Goal: Communication & Community: Share content

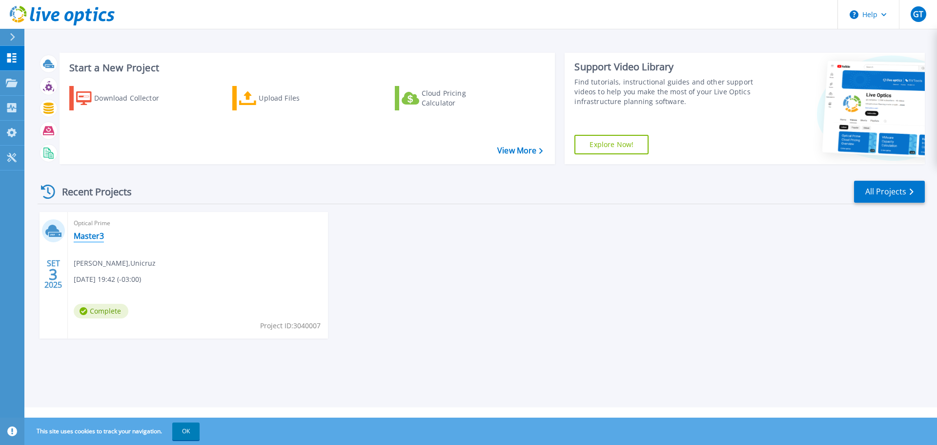
click at [84, 234] on link "Master3" at bounding box center [89, 236] width 30 height 10
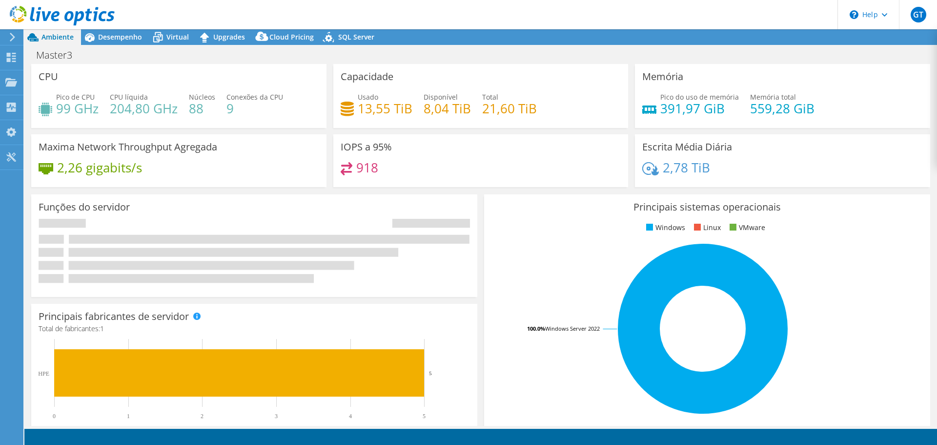
select select "SouthAmerica"
select select "BRL"
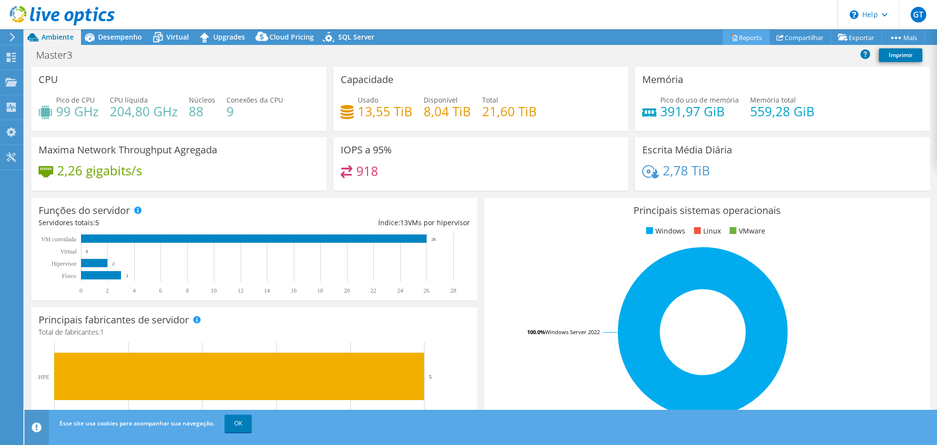
click at [745, 40] on link "Reports" at bounding box center [746, 37] width 47 height 15
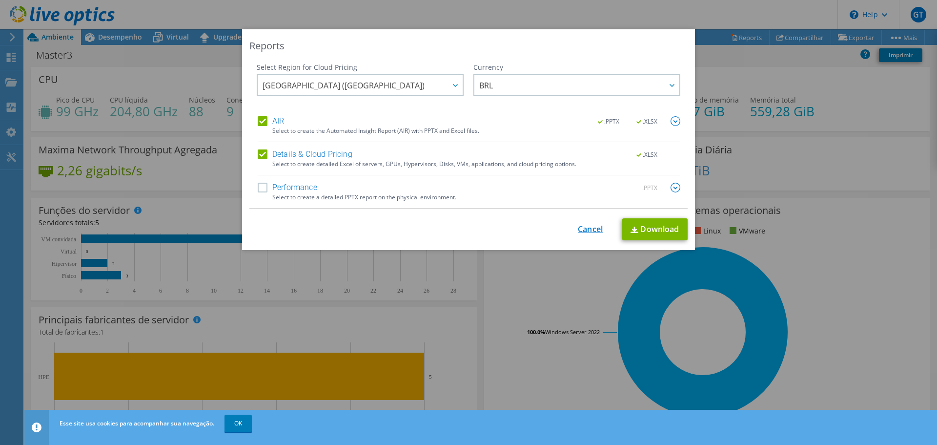
click at [585, 229] on link "Cancel" at bounding box center [590, 229] width 25 height 9
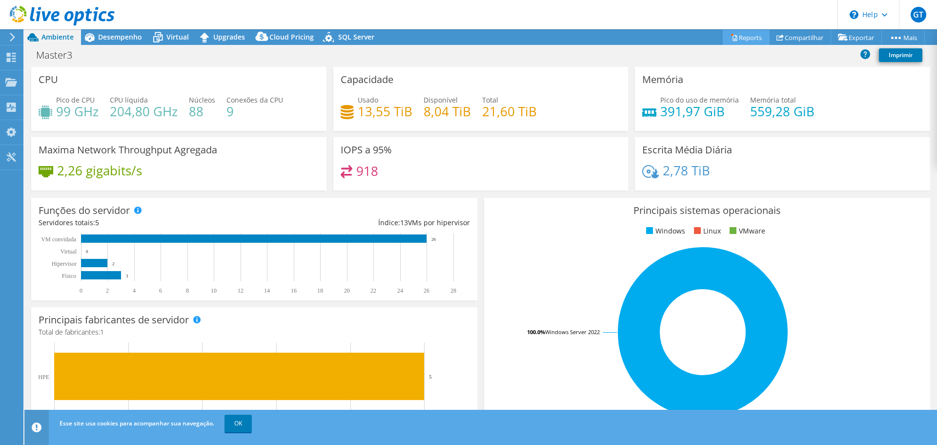
click at [751, 40] on link "Reports" at bounding box center [746, 37] width 47 height 15
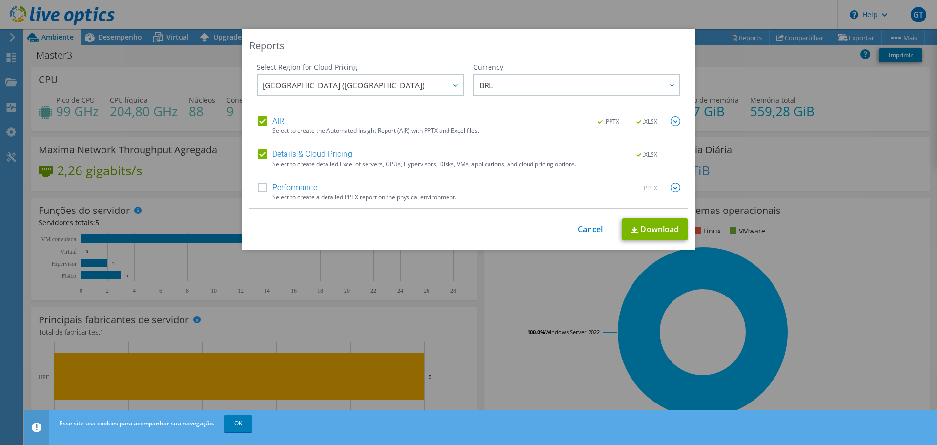
click at [589, 231] on link "Cancel" at bounding box center [590, 229] width 25 height 9
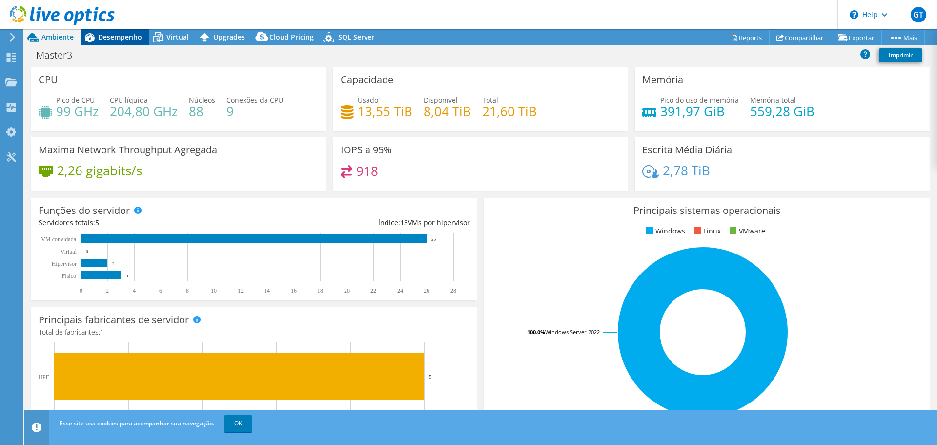
click at [128, 42] on div "Desempenho" at bounding box center [115, 37] width 68 height 16
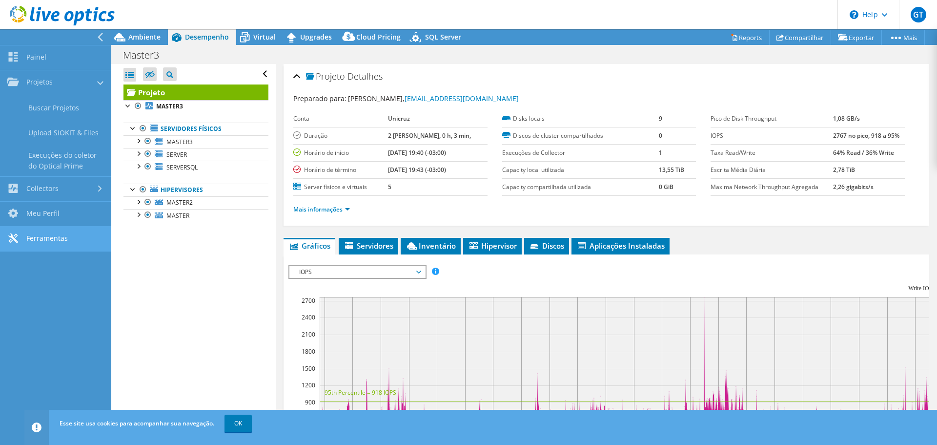
click at [57, 231] on link "Ferramentas" at bounding box center [55, 239] width 111 height 25
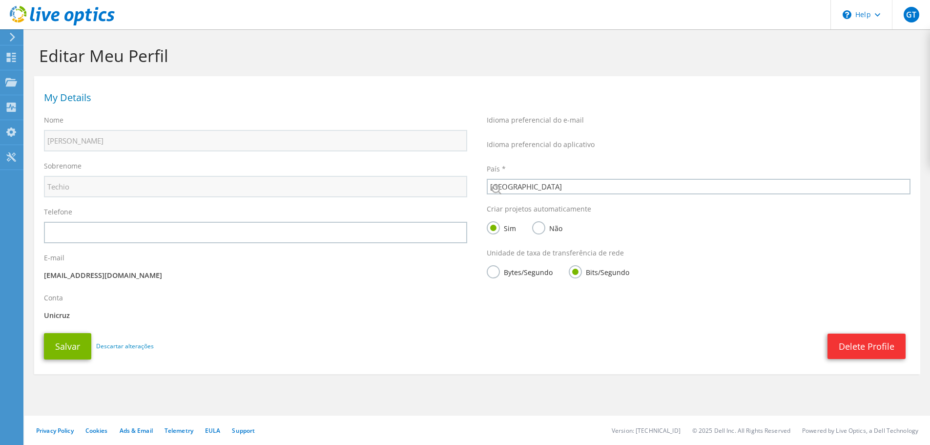
select select "30"
click at [11, 109] on use at bounding box center [11, 107] width 9 height 9
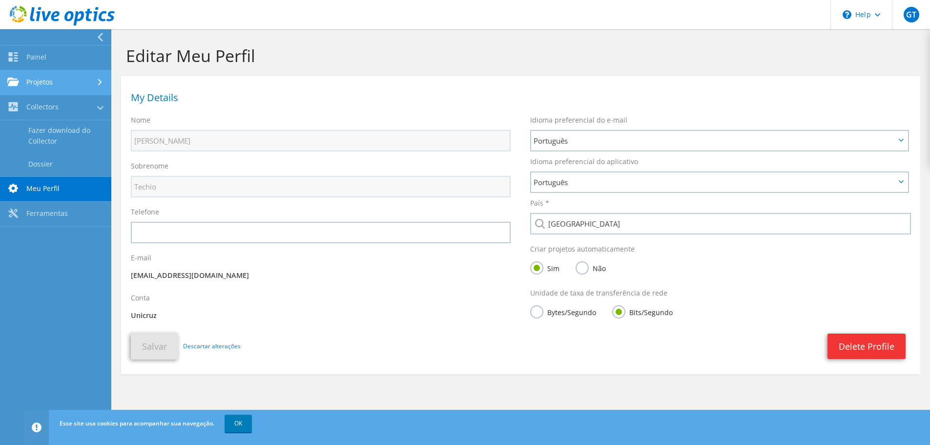
click at [76, 84] on link "Projetos" at bounding box center [55, 82] width 111 height 25
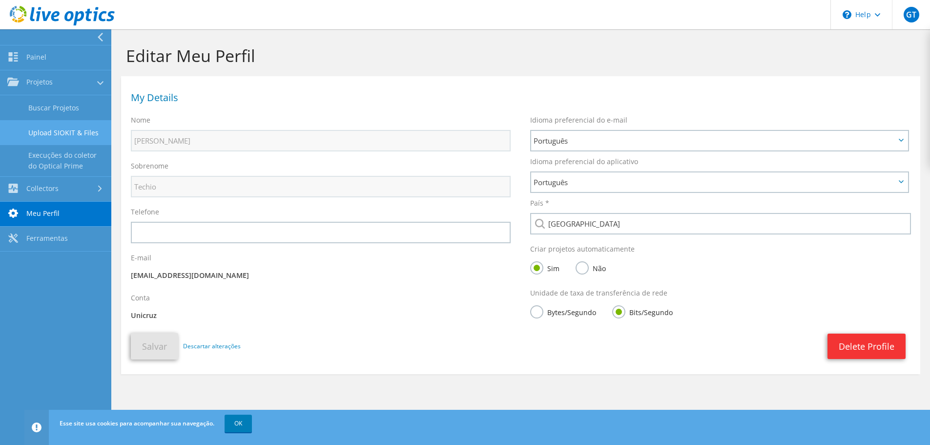
click at [74, 130] on link "Upload SIOKIT & Files" at bounding box center [55, 132] width 111 height 25
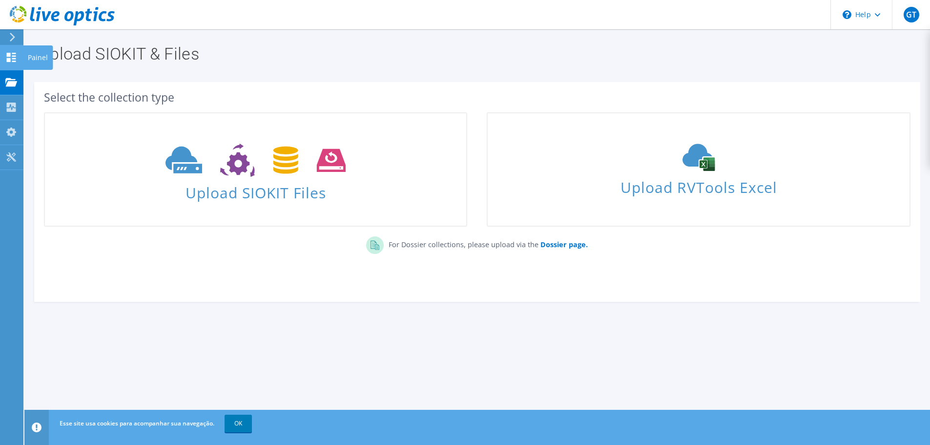
click at [12, 62] on div at bounding box center [11, 58] width 12 height 11
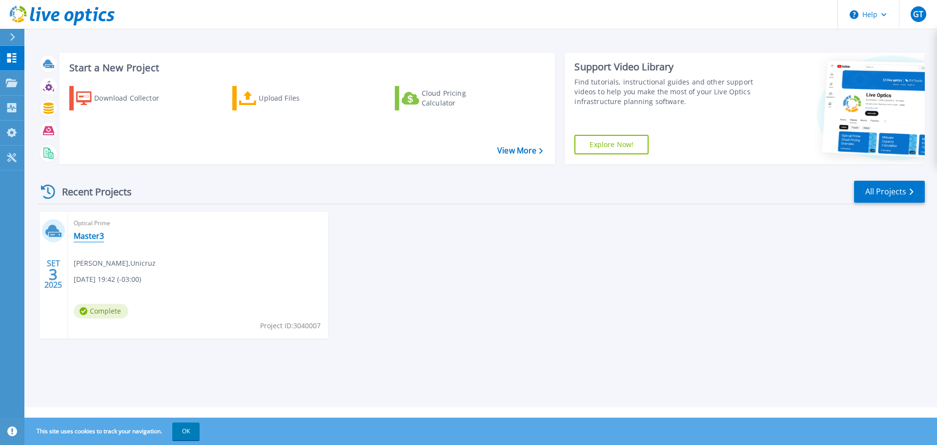
click at [94, 232] on link "Master3" at bounding box center [89, 236] width 30 height 10
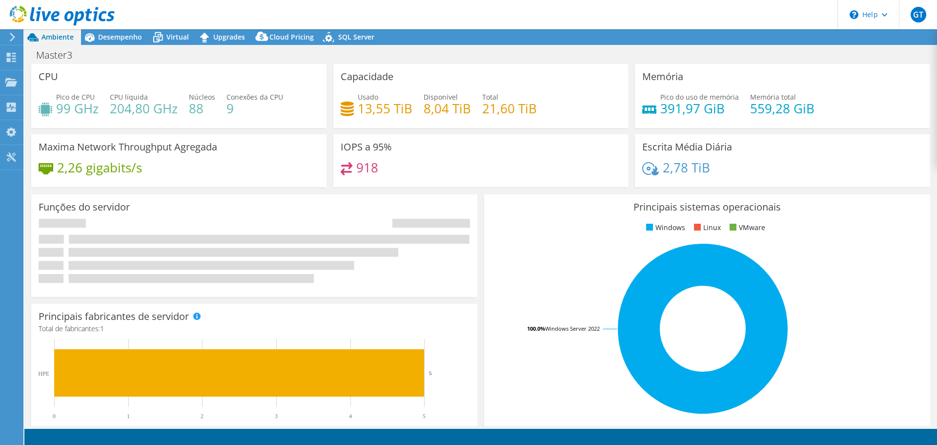
select select "SouthAmerica"
select select "BRL"
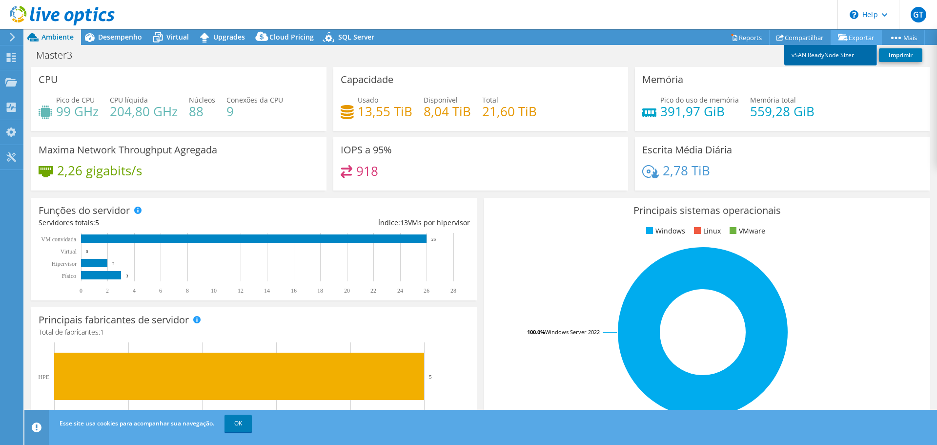
click at [828, 54] on link "vSAN ReadyNode Sizer" at bounding box center [831, 55] width 93 height 21
click at [792, 33] on link "Compartilhar" at bounding box center [801, 37] width 62 height 15
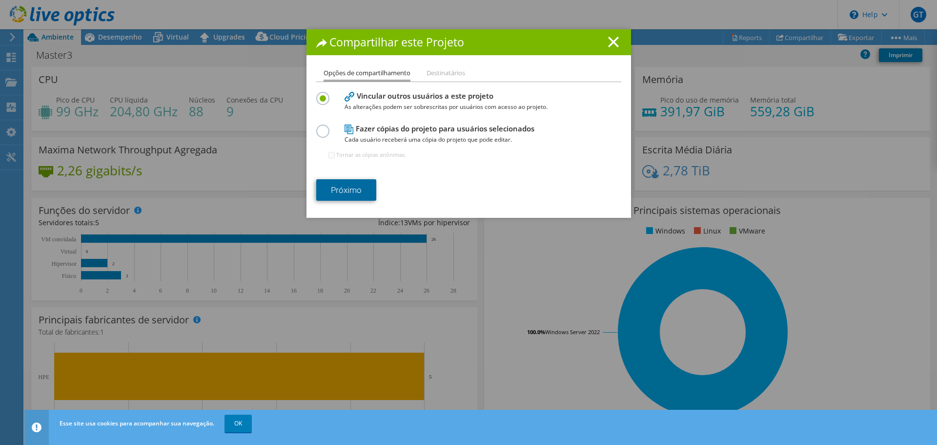
click at [351, 186] on link "Próximo" at bounding box center [346, 189] width 60 height 21
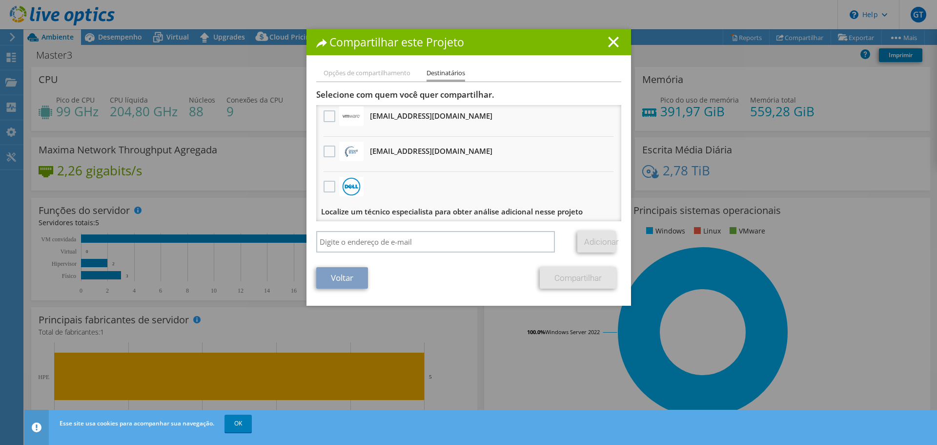
scroll to position [6, 0]
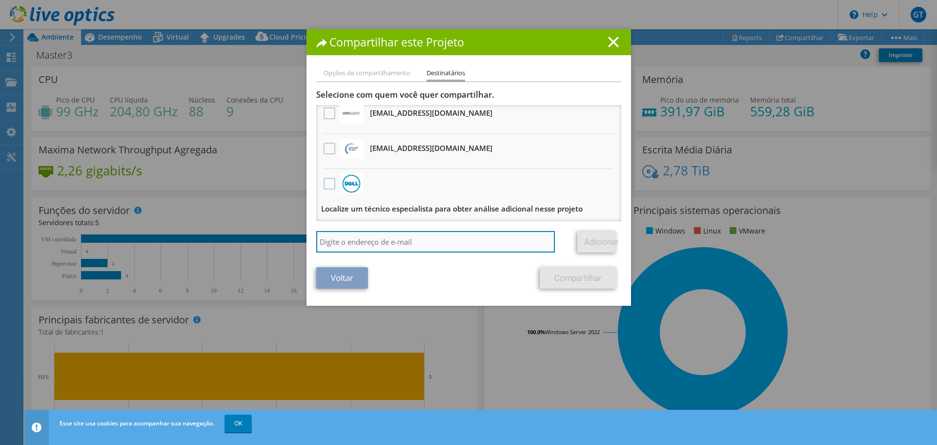
click at [417, 243] on input "search" at bounding box center [435, 241] width 239 height 21
click at [408, 239] on input "search" at bounding box center [435, 241] width 239 height 21
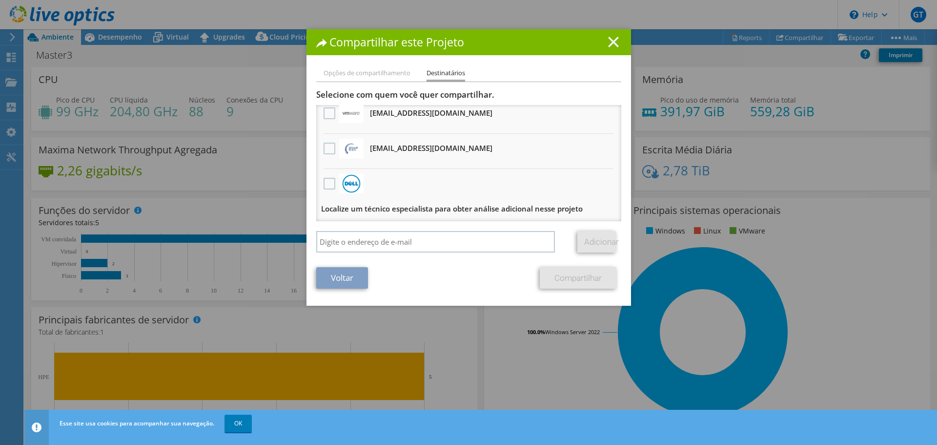
click at [609, 45] on icon at bounding box center [613, 42] width 11 height 11
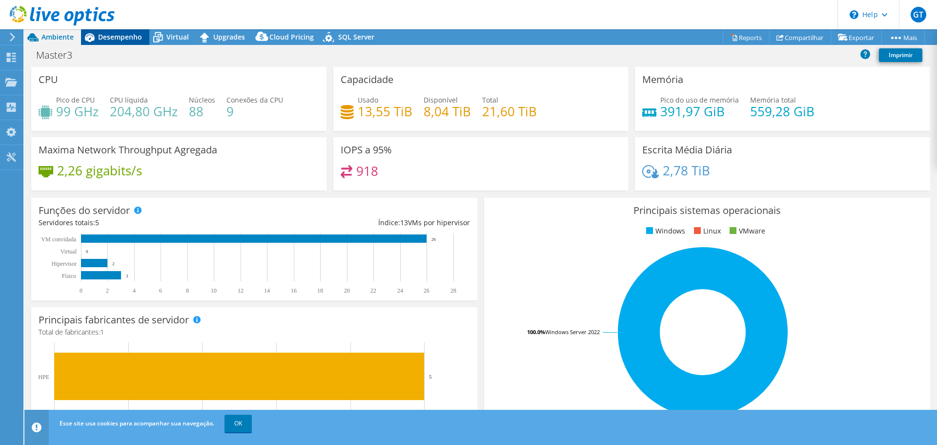
click at [139, 38] on span "Desempenho" at bounding box center [120, 36] width 44 height 9
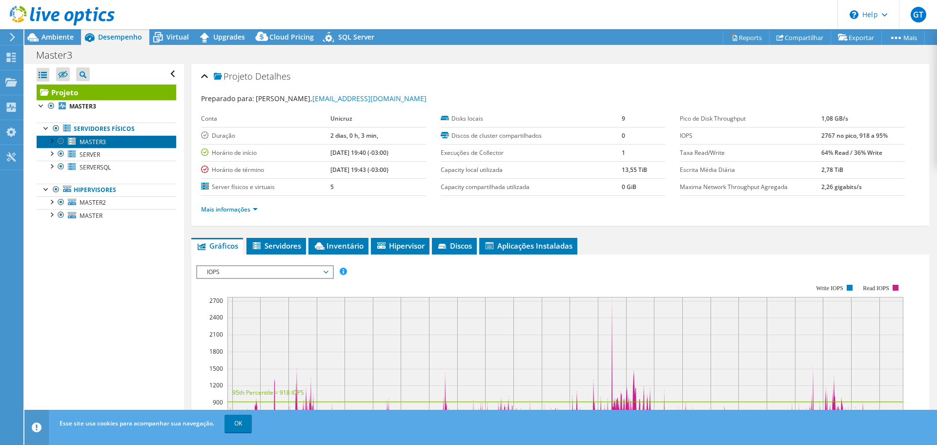
click at [100, 143] on span "MASTER3" at bounding box center [93, 142] width 26 height 8
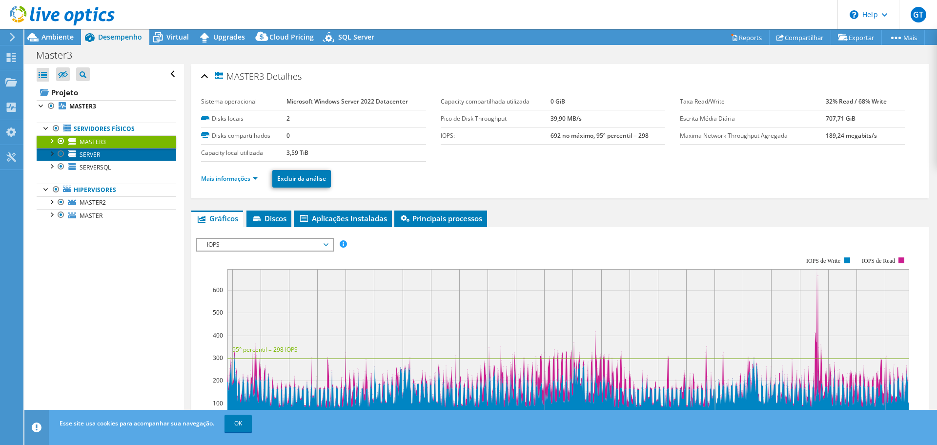
click at [91, 154] on span "SERVER" at bounding box center [90, 154] width 21 height 8
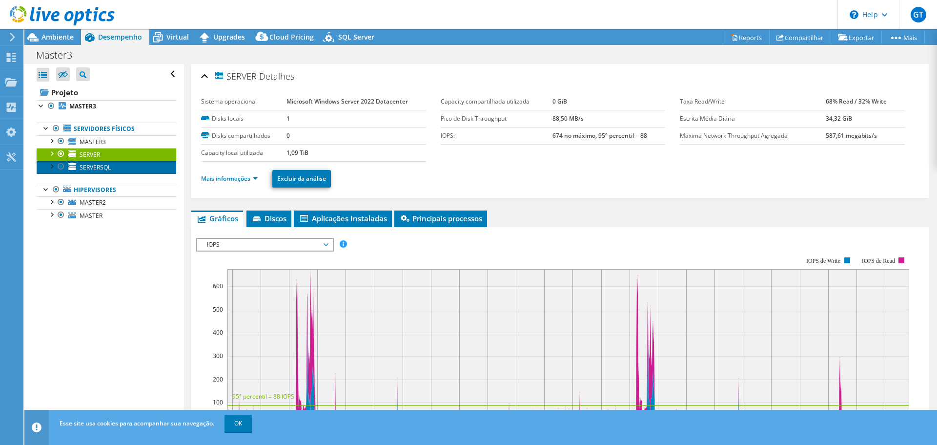
click at [90, 169] on span "SERVERSQL" at bounding box center [95, 167] width 31 height 8
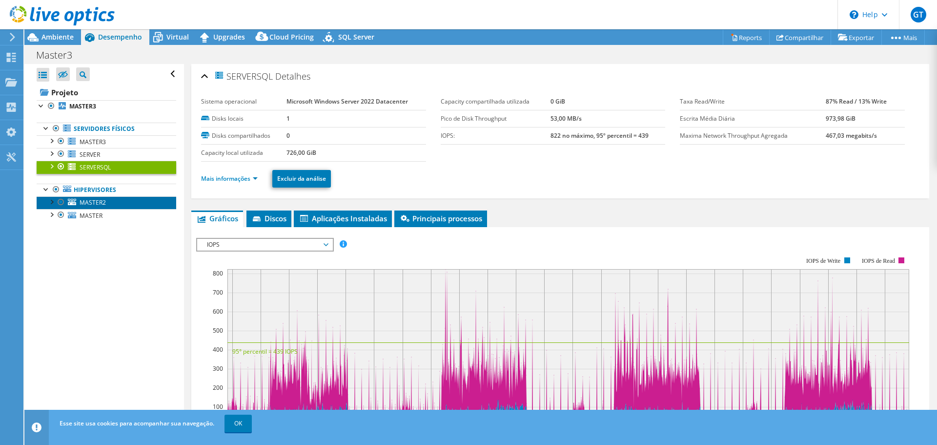
click at [105, 208] on link "MASTER2" at bounding box center [107, 202] width 140 height 13
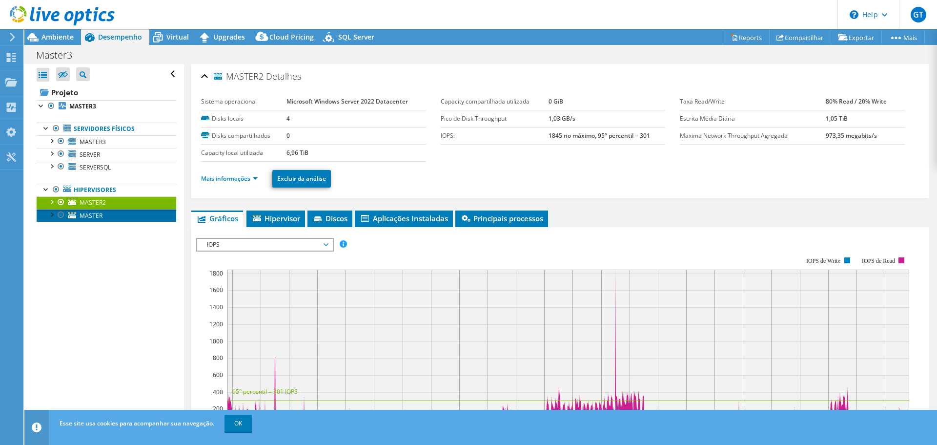
click at [104, 219] on link "MASTER" at bounding box center [107, 215] width 140 height 13
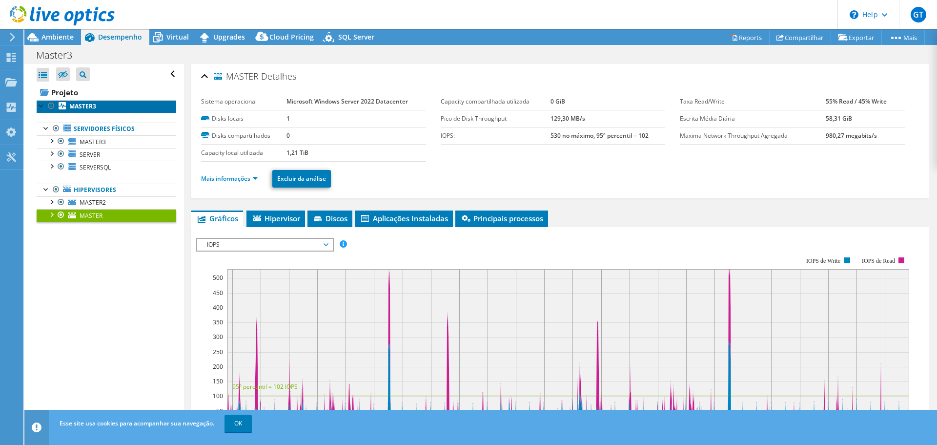
click at [91, 105] on b "MASTER3" at bounding box center [82, 106] width 27 height 8
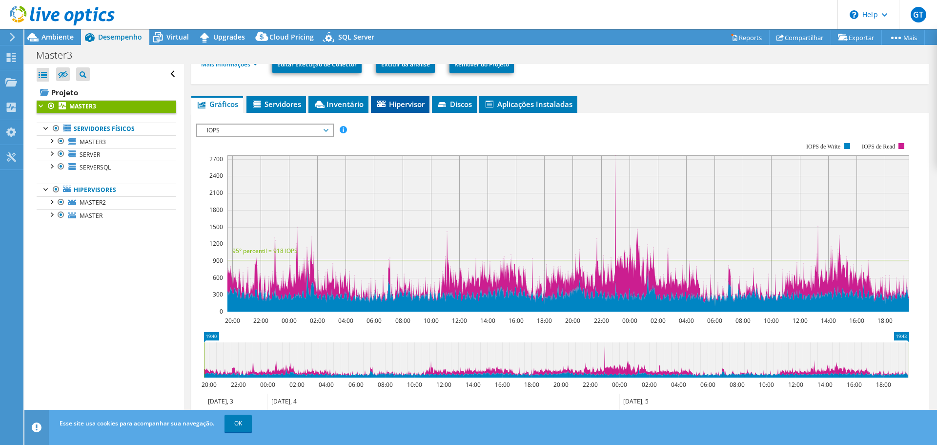
scroll to position [0, 0]
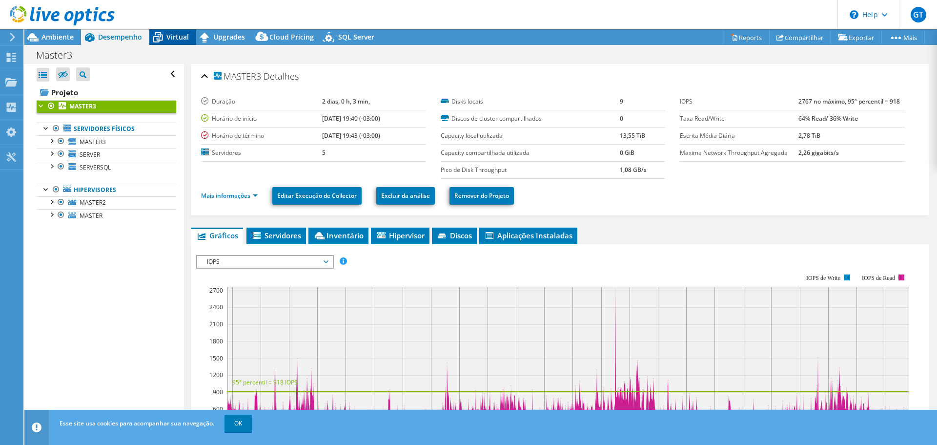
click at [181, 41] on span "Virtual" at bounding box center [178, 36] width 22 height 9
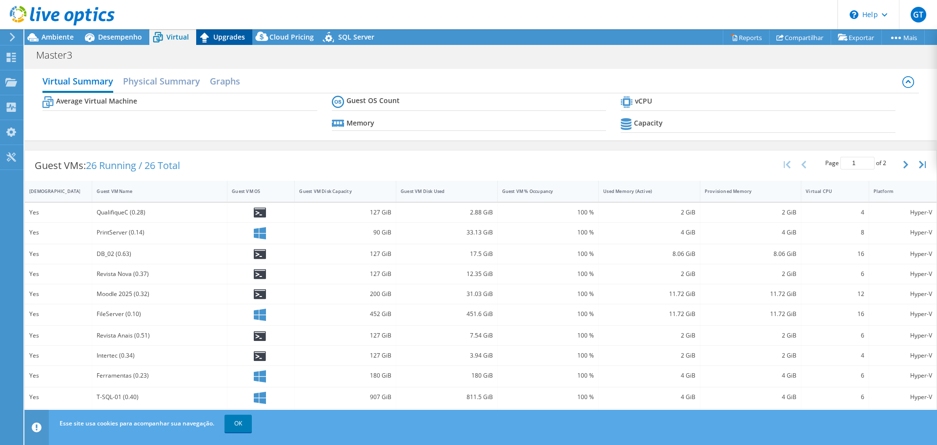
click at [214, 42] on div "Upgrades" at bounding box center [224, 37] width 56 height 16
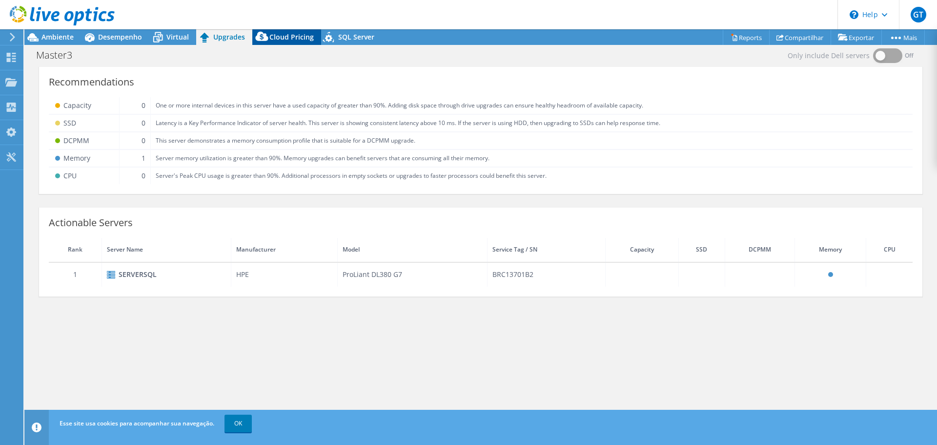
click at [270, 38] on icon at bounding box center [262, 39] width 20 height 20
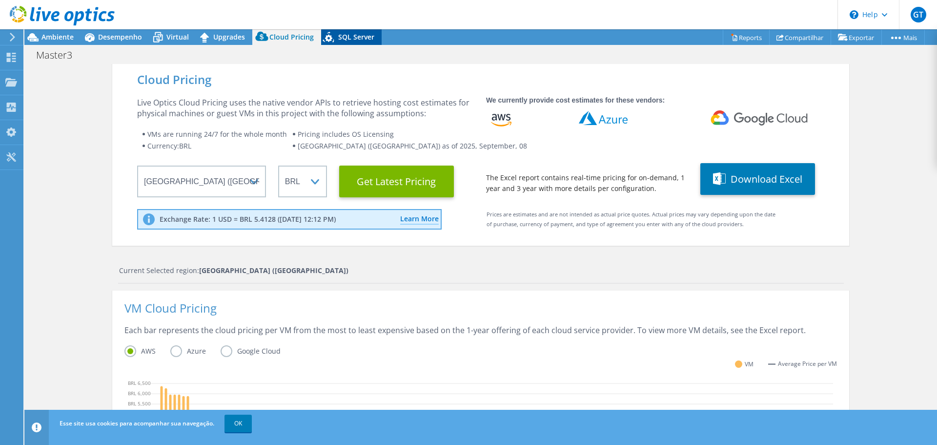
click at [346, 42] on div "SQL Server" at bounding box center [351, 37] width 61 height 16
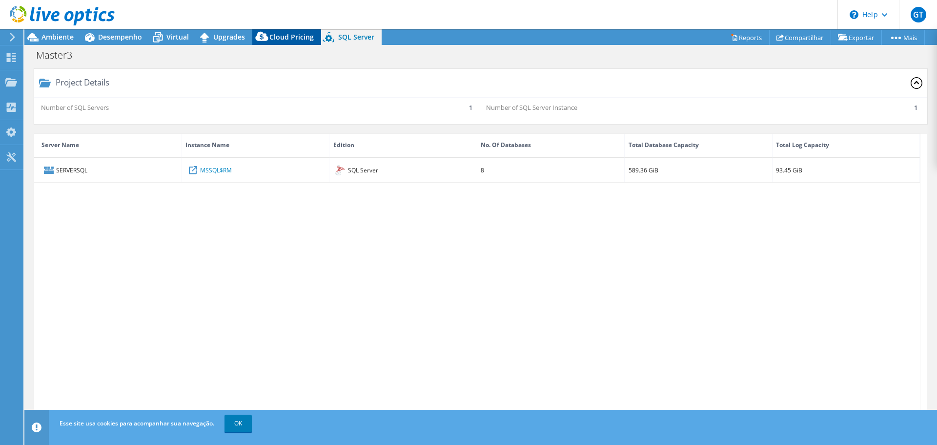
click at [288, 37] on span "Cloud Pricing" at bounding box center [292, 36] width 44 height 9
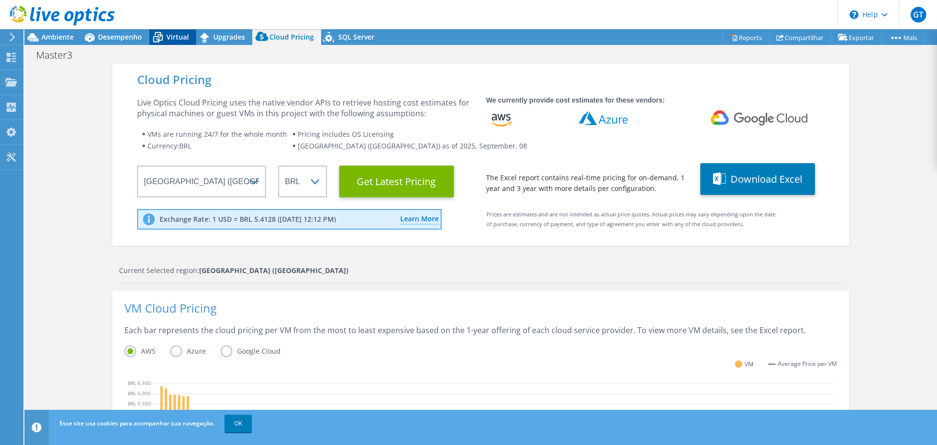
click at [179, 37] on span "Virtual" at bounding box center [178, 36] width 22 height 9
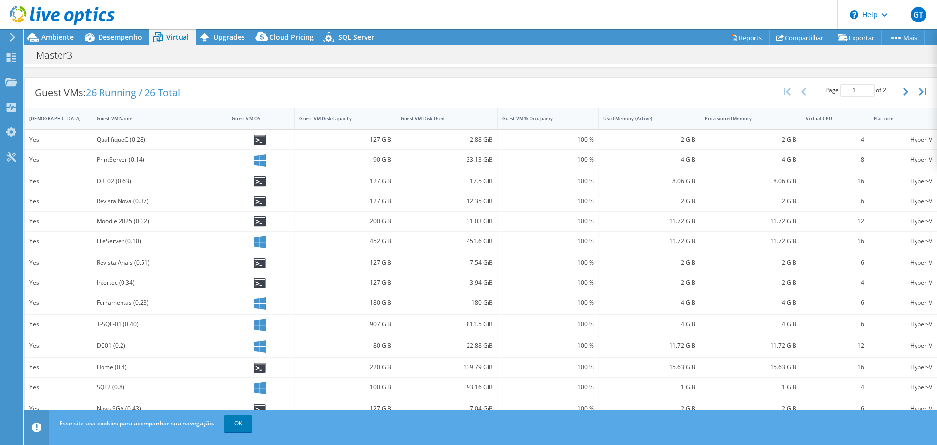
scroll to position [197, 0]
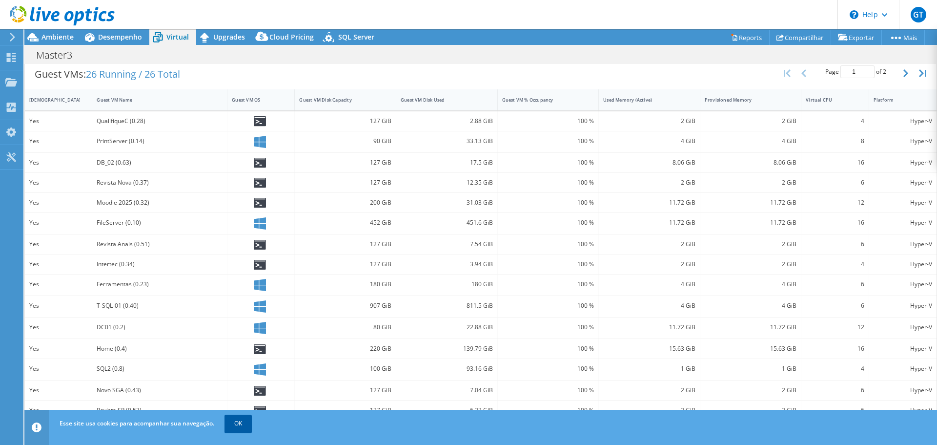
click at [234, 427] on link "OK" at bounding box center [238, 424] width 27 height 18
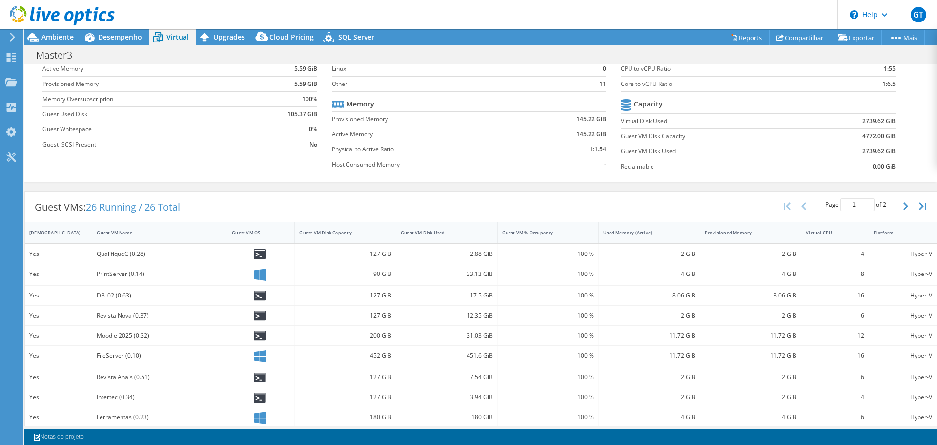
scroll to position [0, 0]
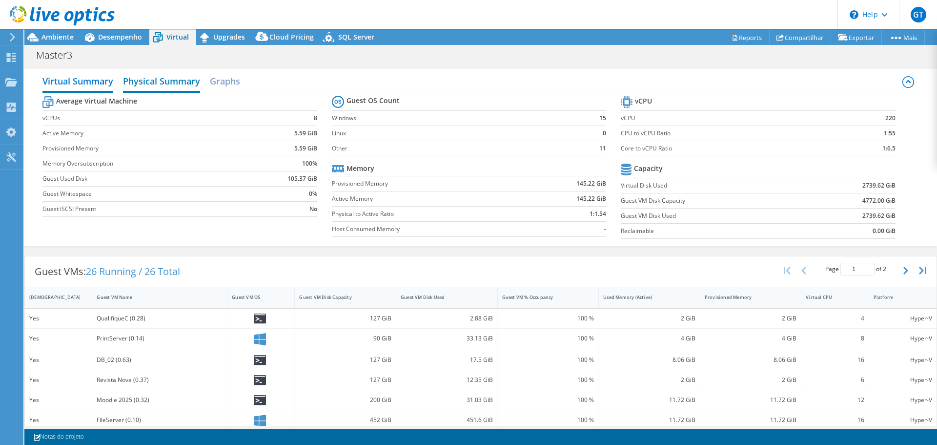
click at [175, 79] on h2 "Physical Summary" at bounding box center [161, 81] width 77 height 21
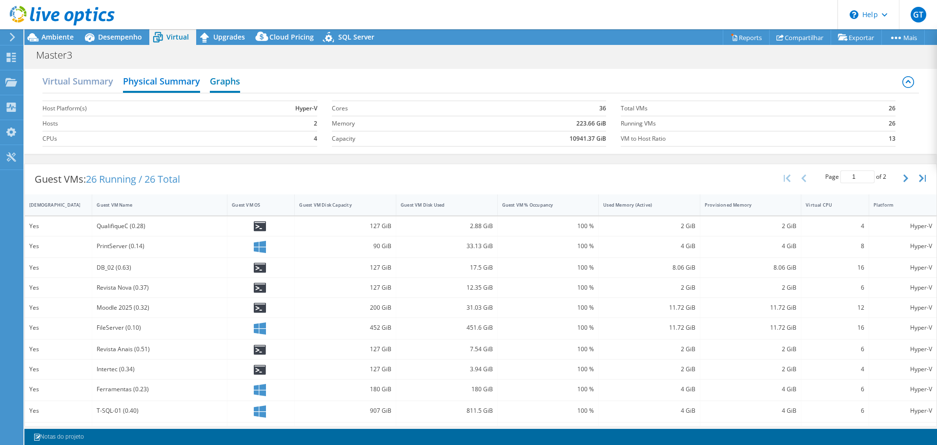
click at [214, 81] on h2 "Graphs" at bounding box center [225, 81] width 30 height 21
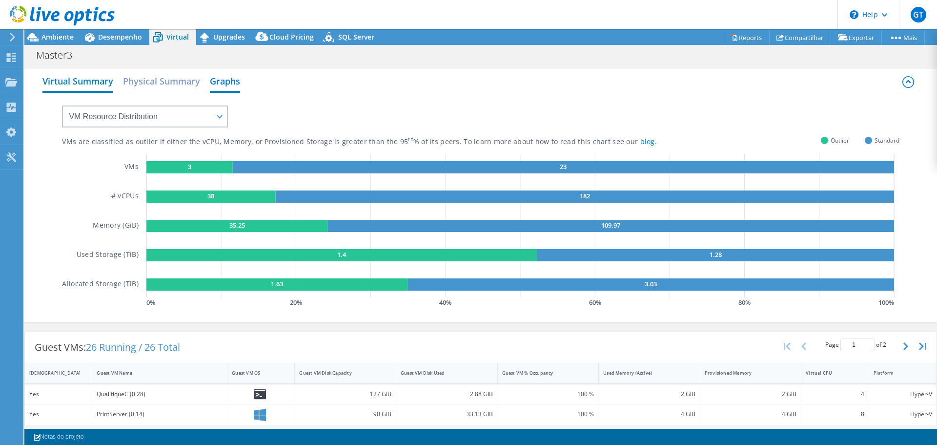
click at [75, 89] on h2 "Virtual Summary" at bounding box center [77, 81] width 71 height 21
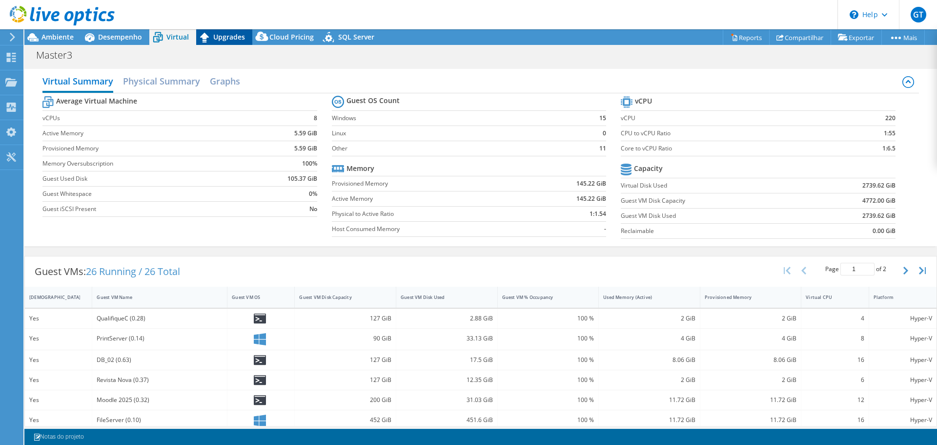
click at [237, 39] on span "Upgrades" at bounding box center [229, 36] width 32 height 9
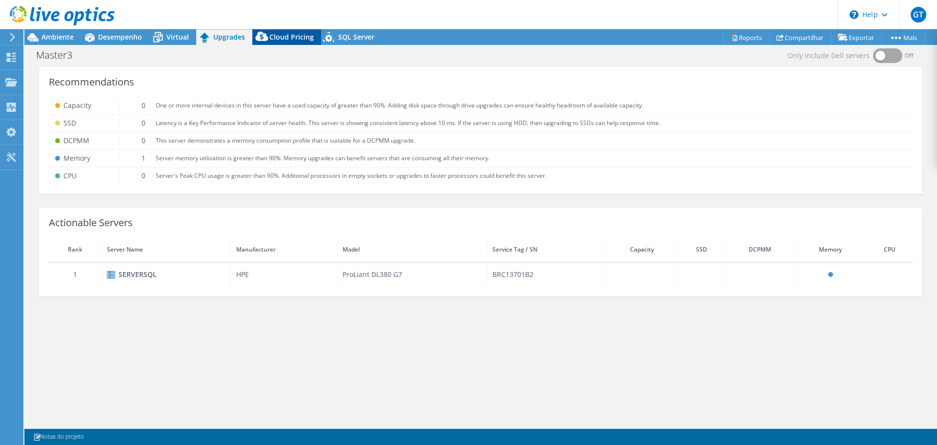
click at [266, 37] on icon at bounding box center [261, 36] width 13 height 9
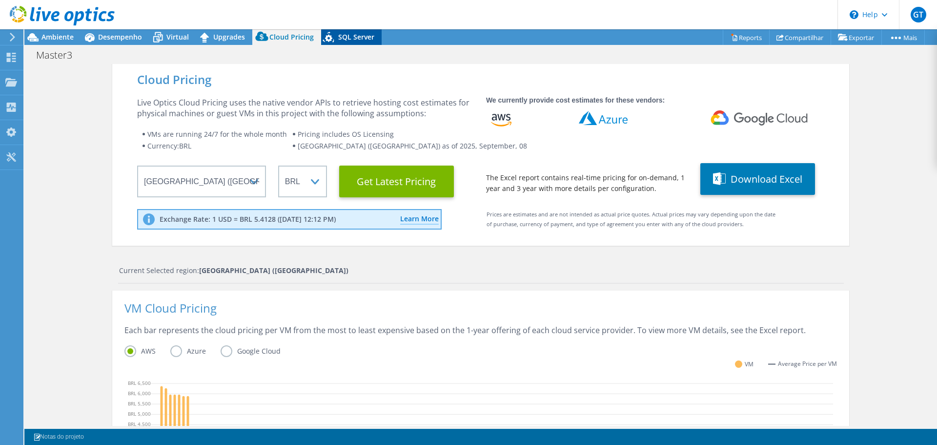
click at [321, 39] on icon at bounding box center [329, 39] width 17 height 20
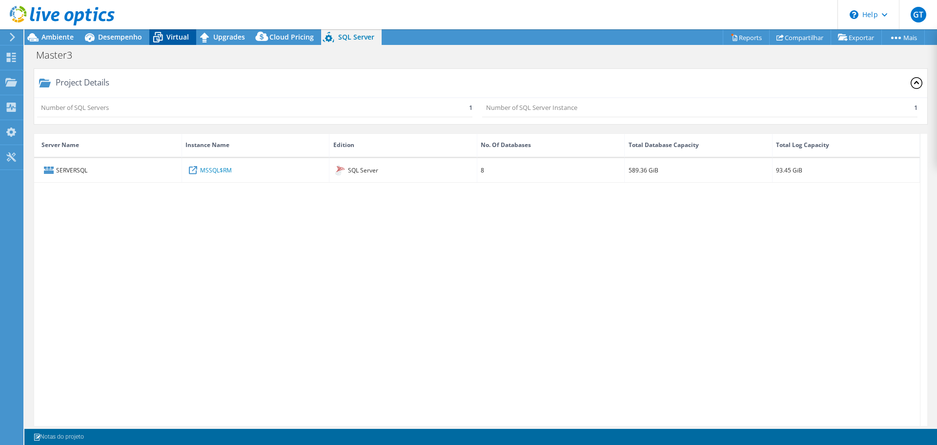
click at [189, 42] on div "Virtual" at bounding box center [172, 37] width 47 height 16
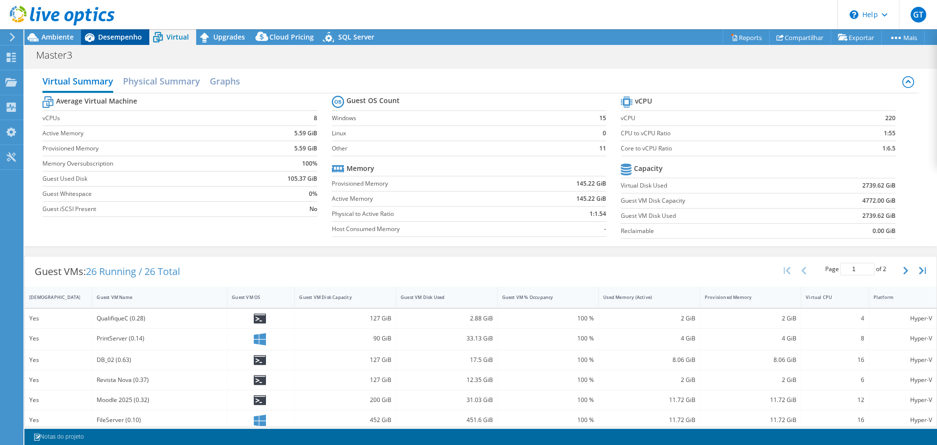
click at [115, 31] on div "Desempenho" at bounding box center [115, 37] width 68 height 16
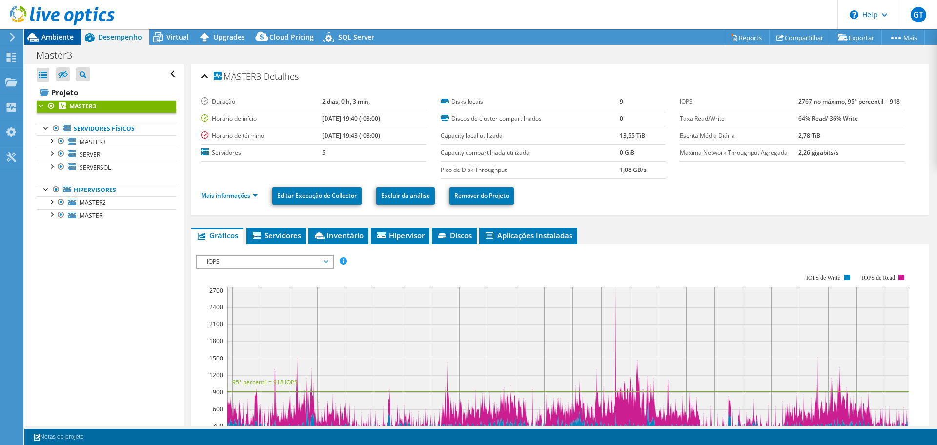
click at [49, 37] on span "Ambiente" at bounding box center [58, 36] width 32 height 9
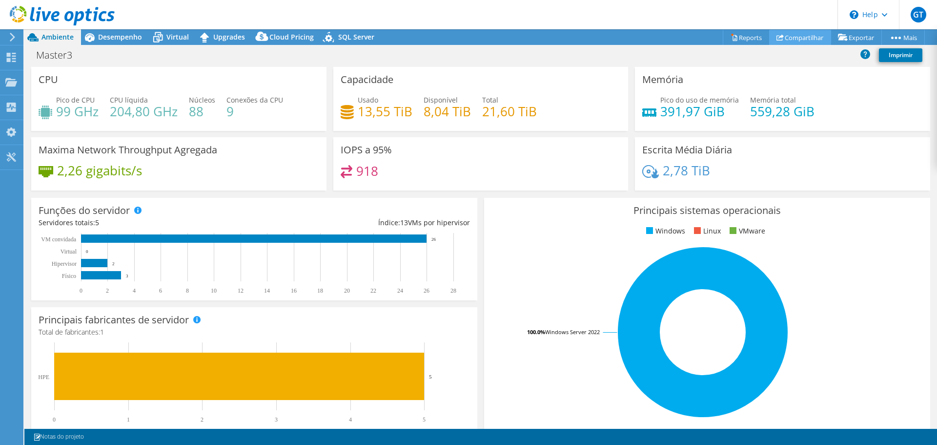
click at [785, 40] on link "Compartilhar" at bounding box center [801, 37] width 62 height 15
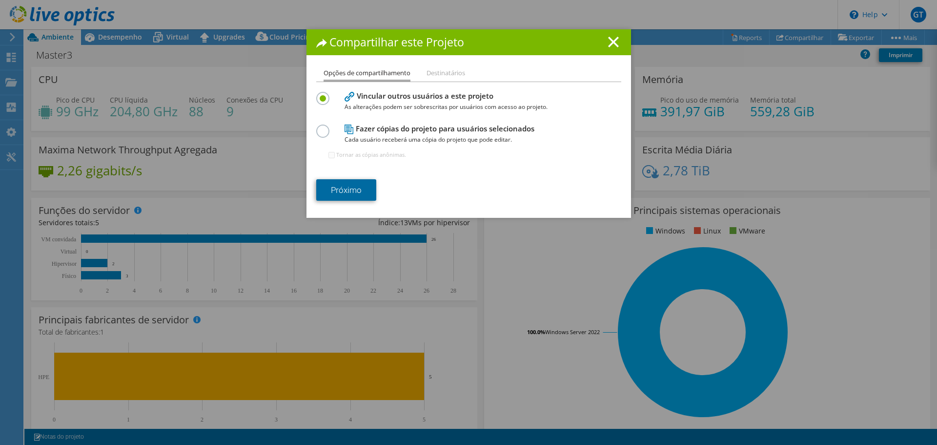
click at [353, 186] on link "Próximo" at bounding box center [346, 189] width 60 height 21
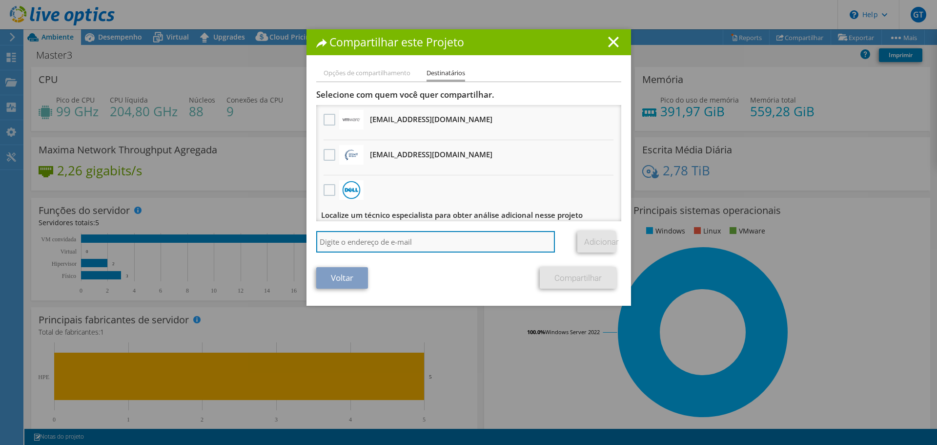
click at [359, 244] on input "search" at bounding box center [435, 241] width 239 height 21
paste input "[EMAIL_ADDRESS][DOMAIN_NAME]"
type input "[EMAIL_ADDRESS][DOMAIN_NAME]"
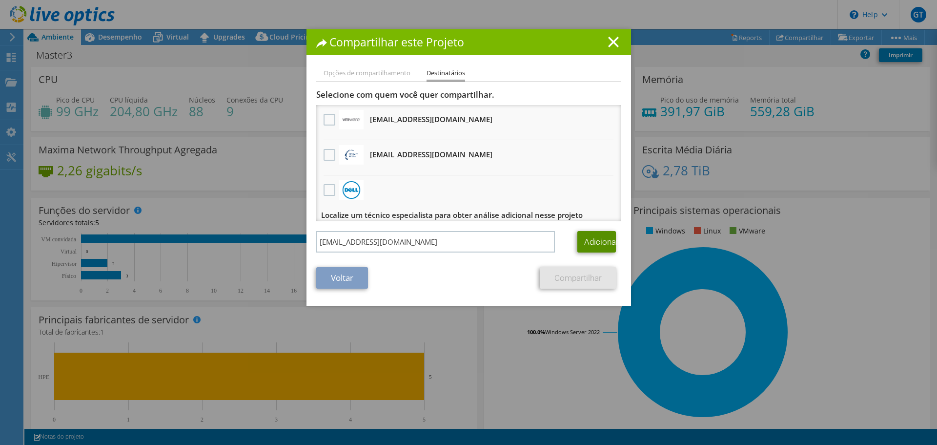
click at [585, 245] on link "Adicionar" at bounding box center [597, 241] width 39 height 21
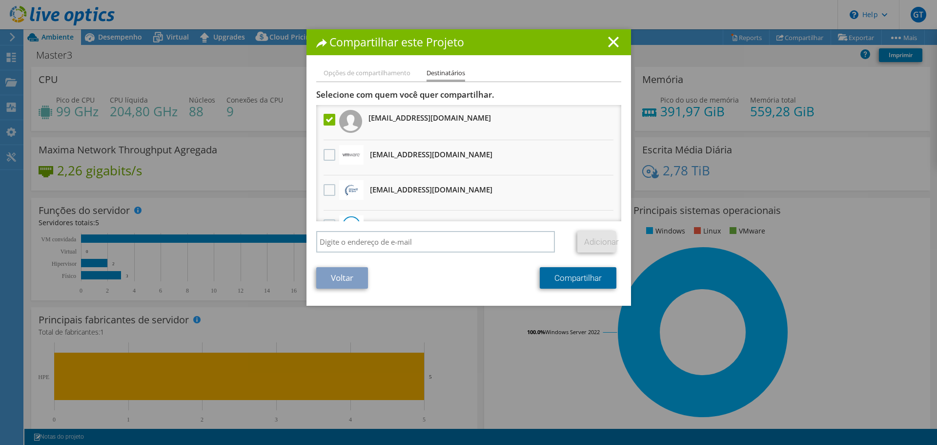
click at [572, 276] on link "Compartilhar" at bounding box center [578, 277] width 77 height 21
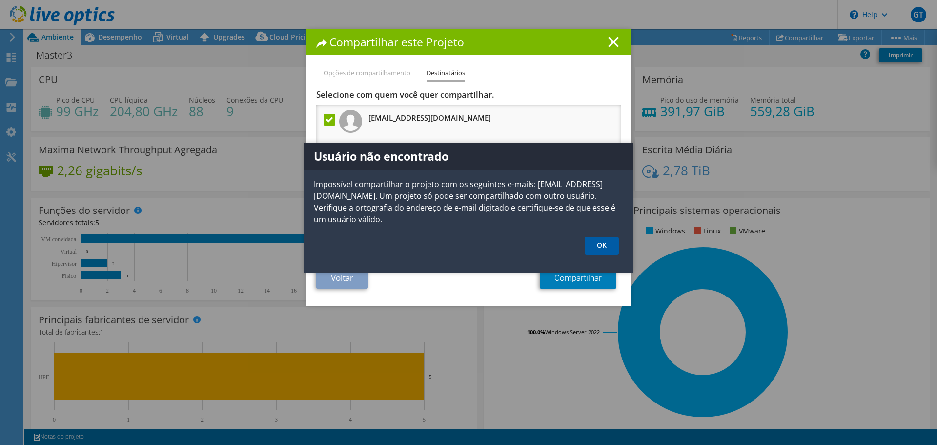
click at [603, 237] on link "OK" at bounding box center [602, 246] width 34 height 18
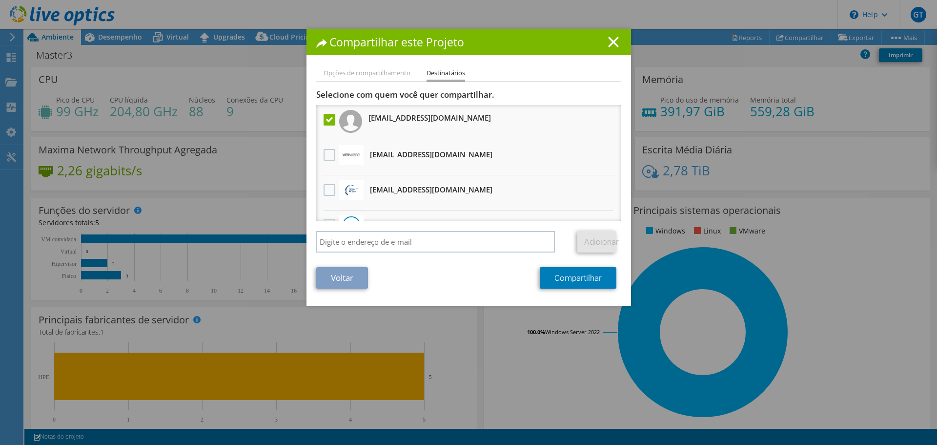
click at [397, 112] on h3 "[EMAIL_ADDRESS][DOMAIN_NAME]" at bounding box center [430, 118] width 123 height 16
click at [582, 288] on link "Compartilhar" at bounding box center [578, 277] width 77 height 21
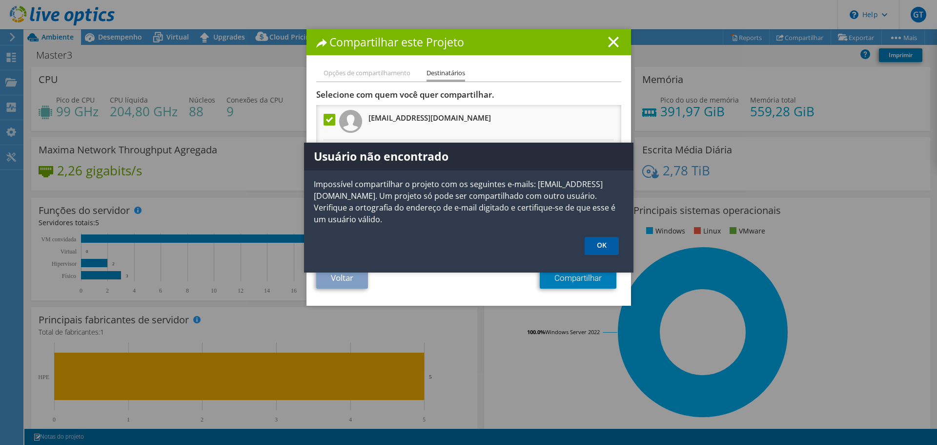
click at [598, 254] on link "OK" at bounding box center [602, 246] width 34 height 18
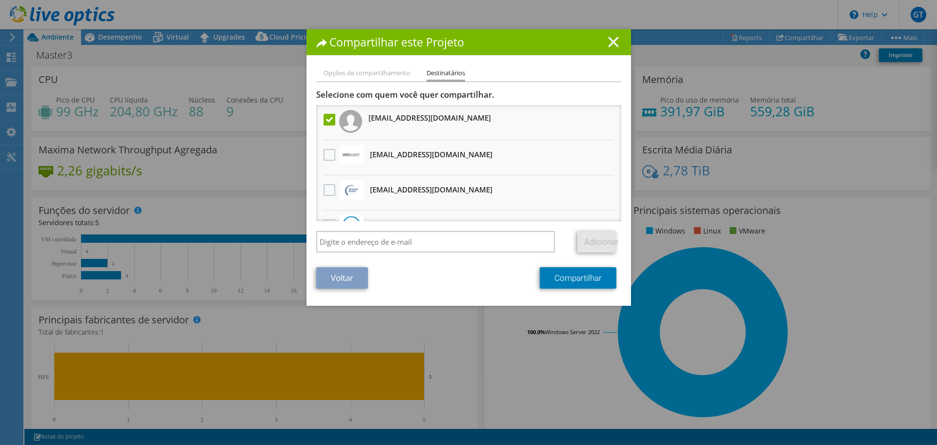
click at [608, 43] on icon at bounding box center [613, 42] width 11 height 11
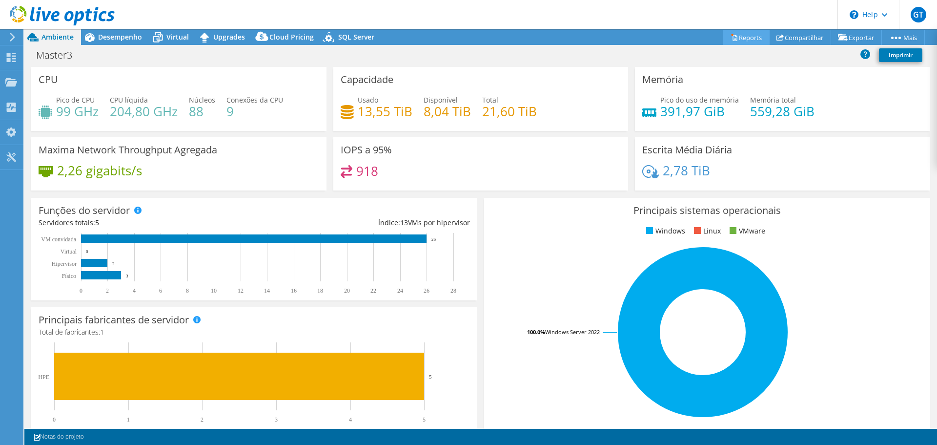
click at [732, 42] on link "Reports" at bounding box center [746, 37] width 47 height 15
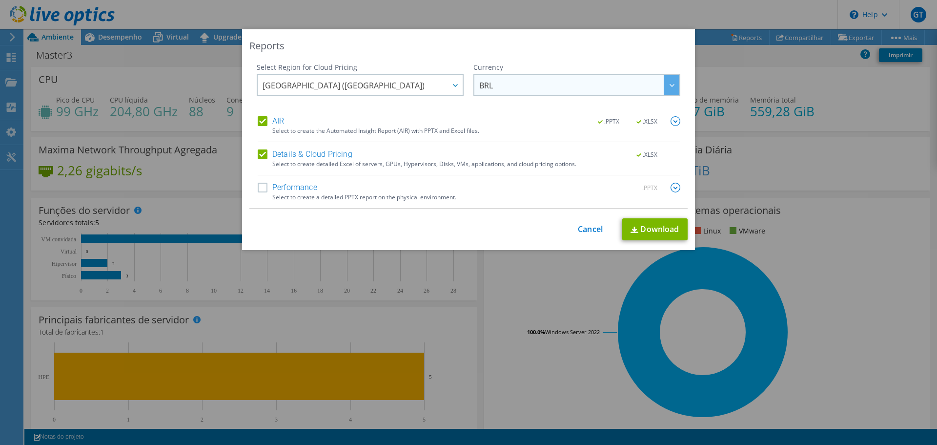
click at [498, 85] on span "BRL" at bounding box center [579, 85] width 200 height 20
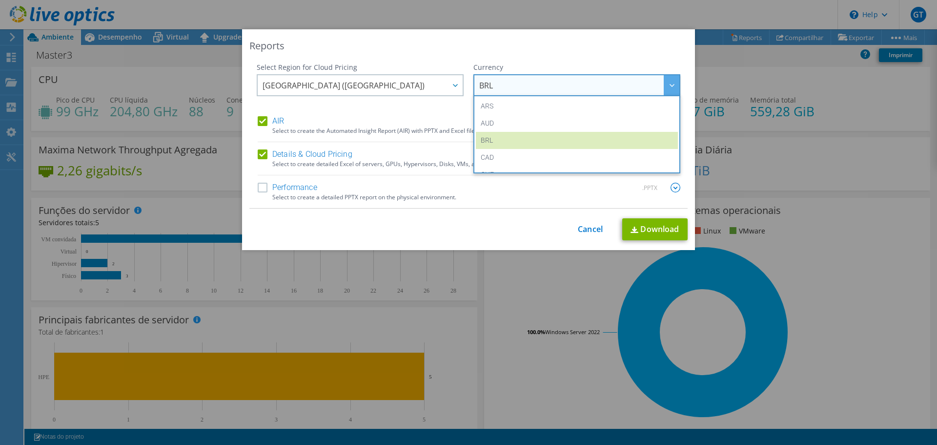
click at [498, 85] on span "BRL" at bounding box center [579, 85] width 200 height 20
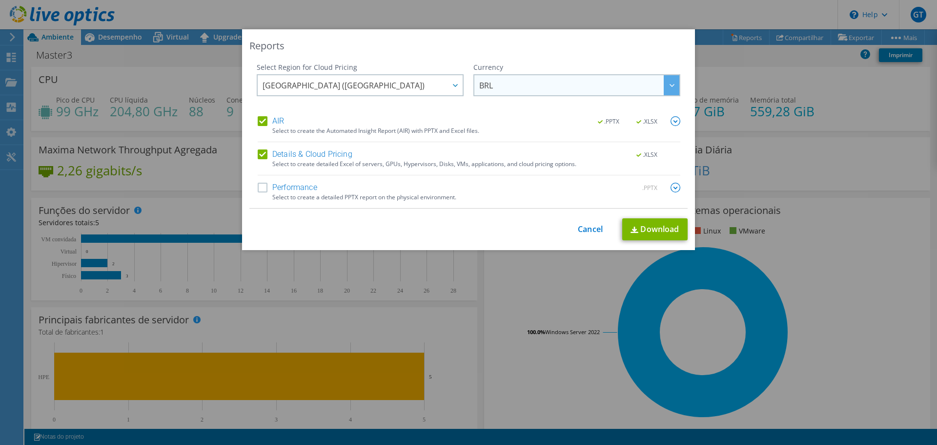
click at [509, 75] on span "BRL" at bounding box center [579, 85] width 200 height 20
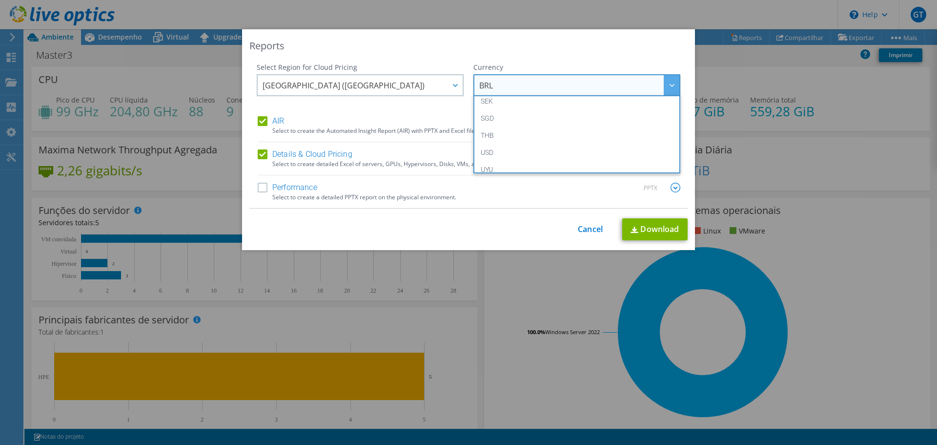
scroll to position [354, 0]
click at [526, 65] on div "Currency" at bounding box center [577, 67] width 207 height 10
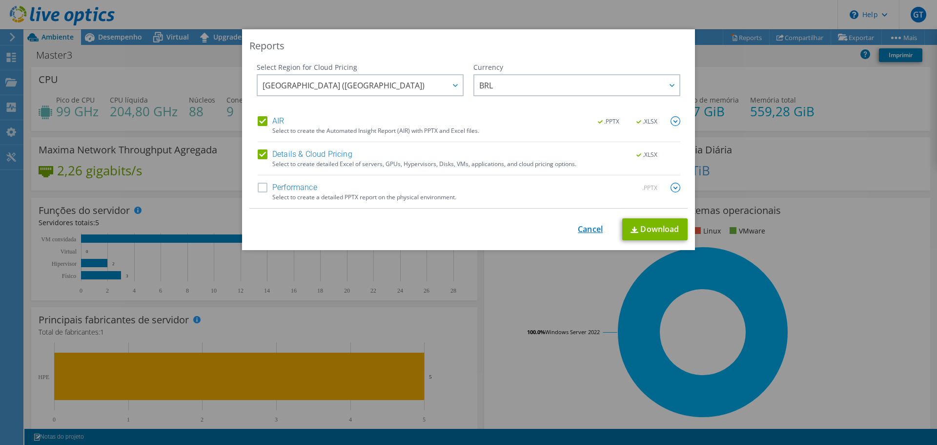
click at [582, 229] on link "Cancel" at bounding box center [590, 229] width 25 height 9
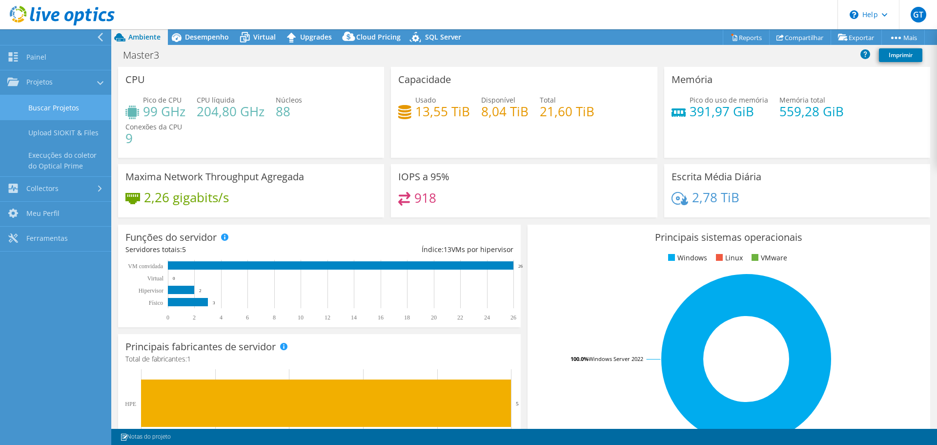
click at [60, 119] on link "Buscar Projetos" at bounding box center [55, 107] width 111 height 25
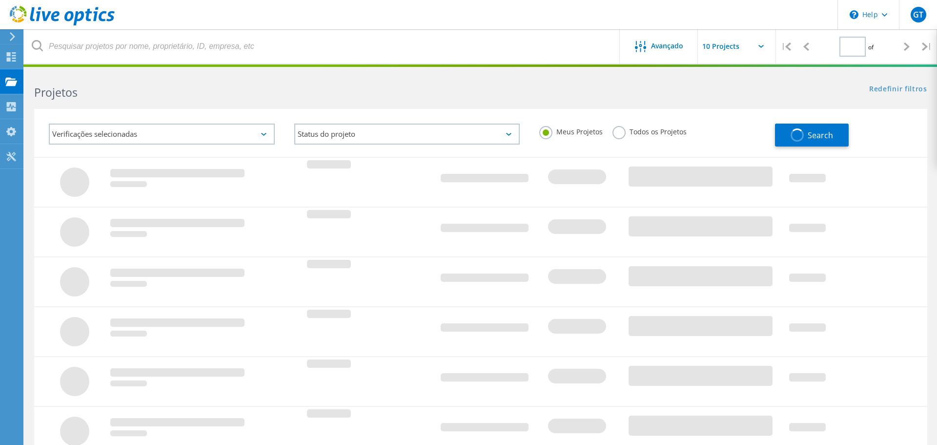
type input "1"
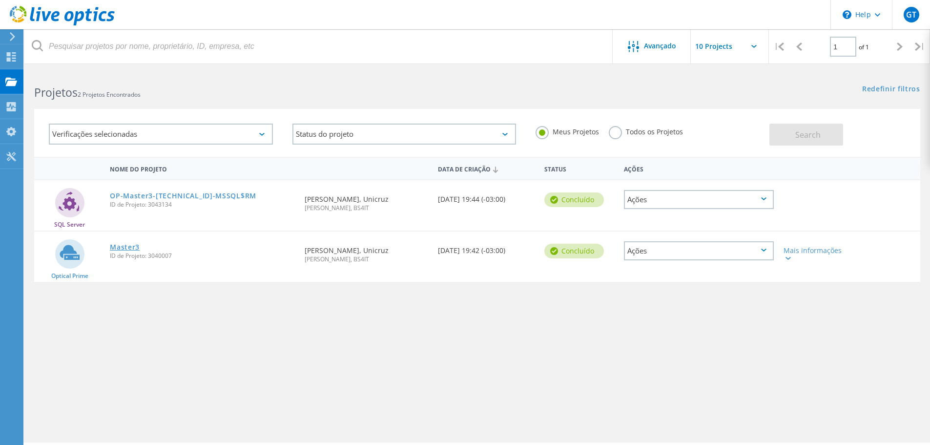
click at [130, 248] on link "Master3" at bounding box center [125, 247] width 30 height 7
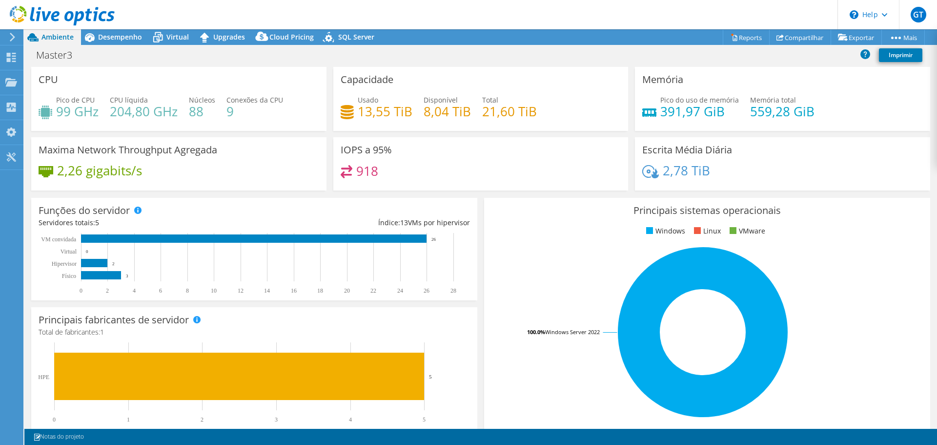
select select "SouthAmerica"
select select "BRL"
click at [778, 36] on icon at bounding box center [780, 37] width 7 height 7
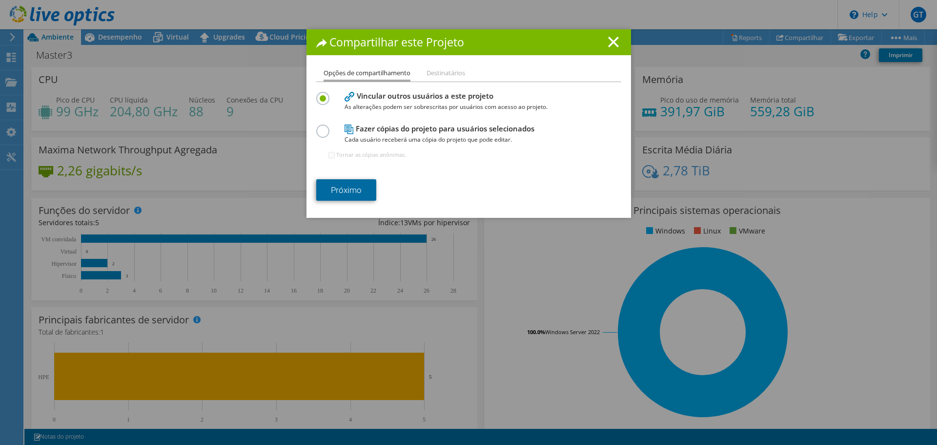
click at [342, 186] on link "Próximo" at bounding box center [346, 189] width 60 height 21
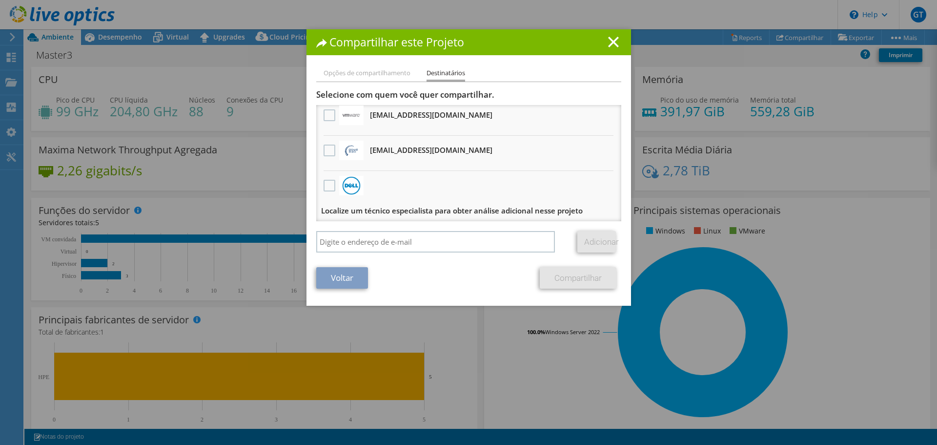
scroll to position [6, 0]
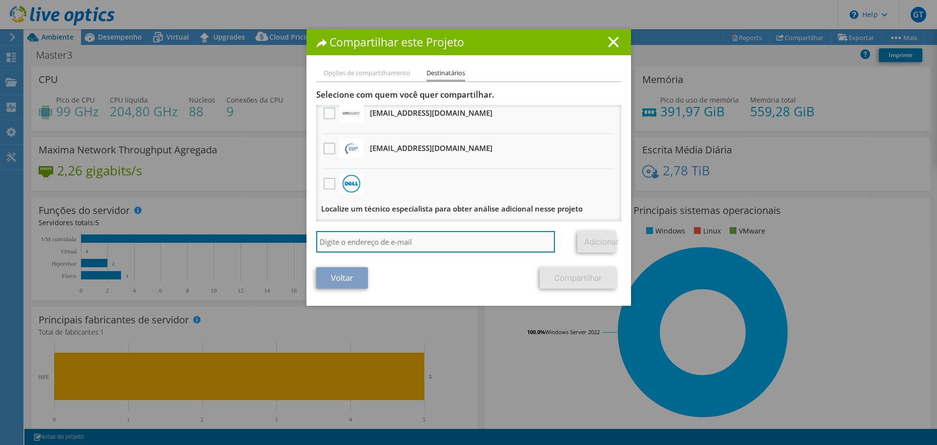
click at [388, 237] on input "search" at bounding box center [435, 241] width 239 height 21
paste input "[EMAIL_ADDRESS][DOMAIN_NAME]"
type input "[EMAIL_ADDRESS][DOMAIN_NAME]"
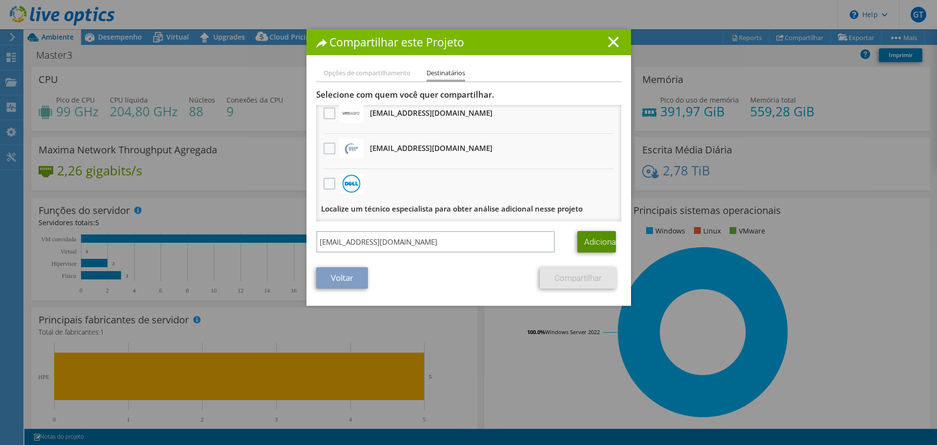
click at [602, 240] on link "Adicionar" at bounding box center [597, 241] width 39 height 21
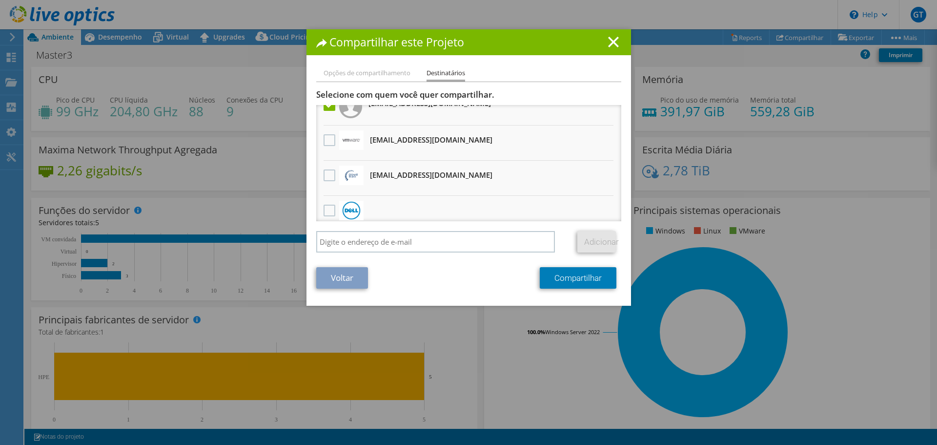
scroll to position [0, 0]
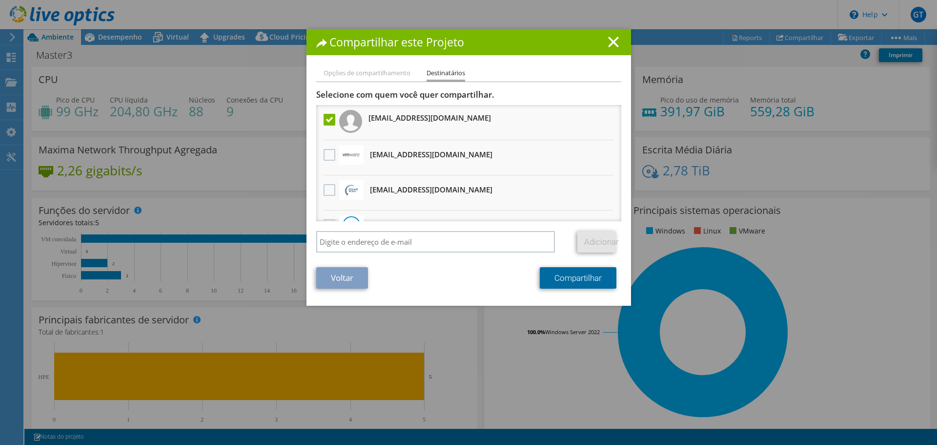
click at [572, 278] on link "Compartilhar" at bounding box center [578, 277] width 77 height 21
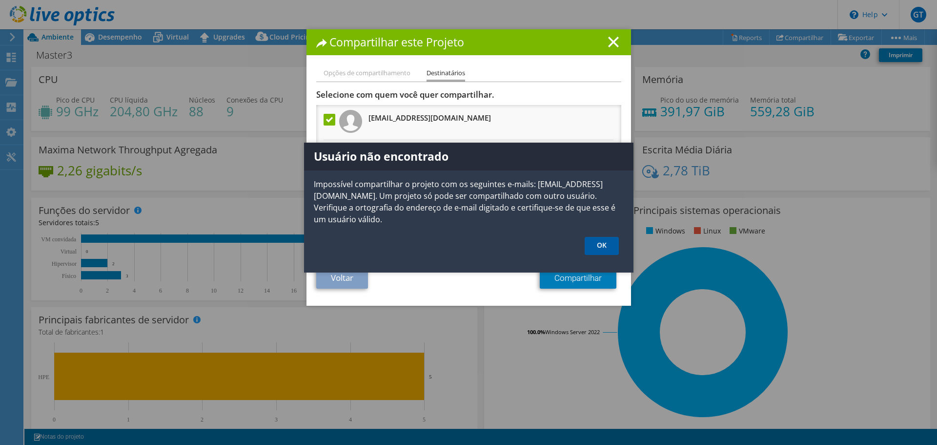
click at [608, 243] on link "OK" at bounding box center [602, 246] width 34 height 18
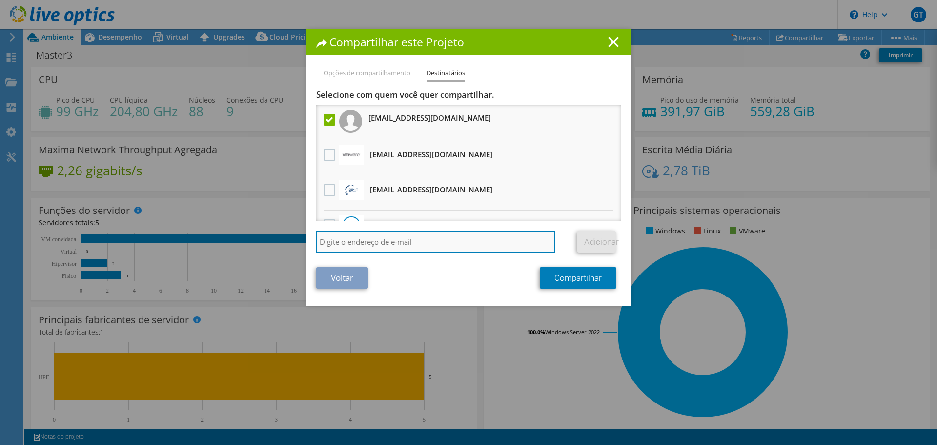
click at [407, 240] on input "search" at bounding box center [435, 241] width 239 height 21
paste input "[EMAIL_ADDRESS][DOMAIN_NAME]"
type input "[EMAIL_ADDRESS][DOMAIN_NAME]"
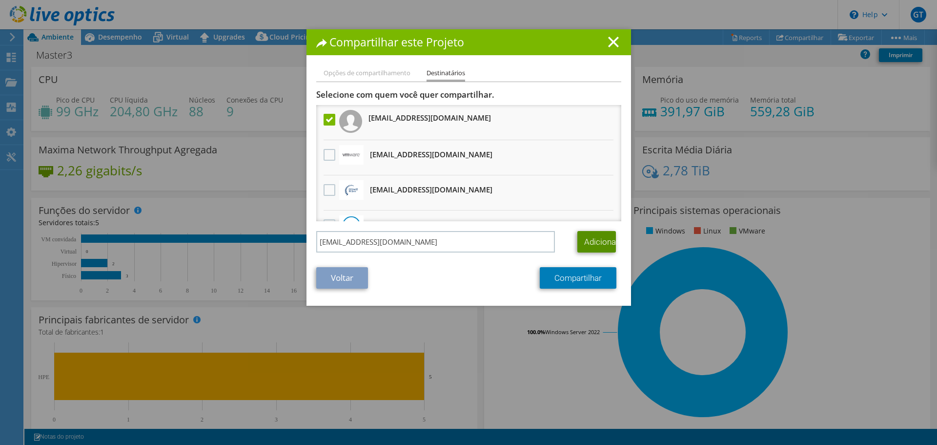
click at [585, 241] on link "Adicionar" at bounding box center [597, 241] width 39 height 21
click at [326, 157] on label at bounding box center [331, 155] width 14 height 12
click at [0, 0] on input "checkbox" at bounding box center [0, 0] width 0 height 0
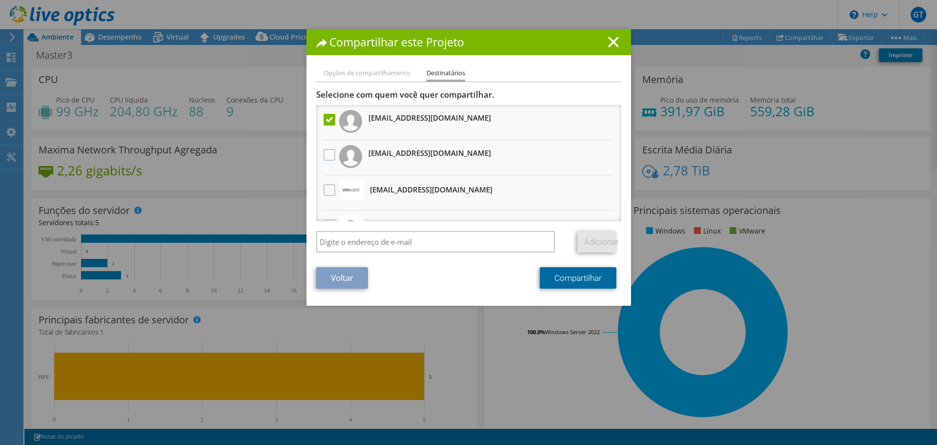
click at [558, 280] on link "Compartilhar" at bounding box center [578, 277] width 77 height 21
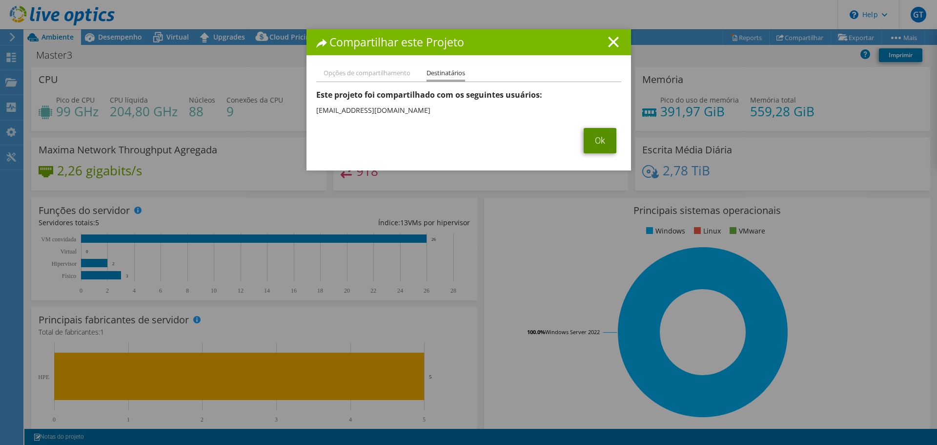
click at [592, 136] on link "Ok" at bounding box center [600, 140] width 33 height 25
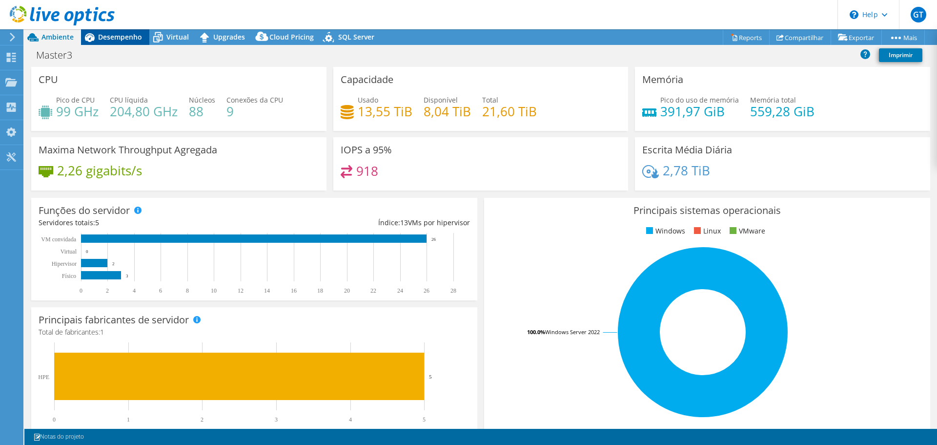
click at [123, 37] on span "Desempenho" at bounding box center [120, 36] width 44 height 9
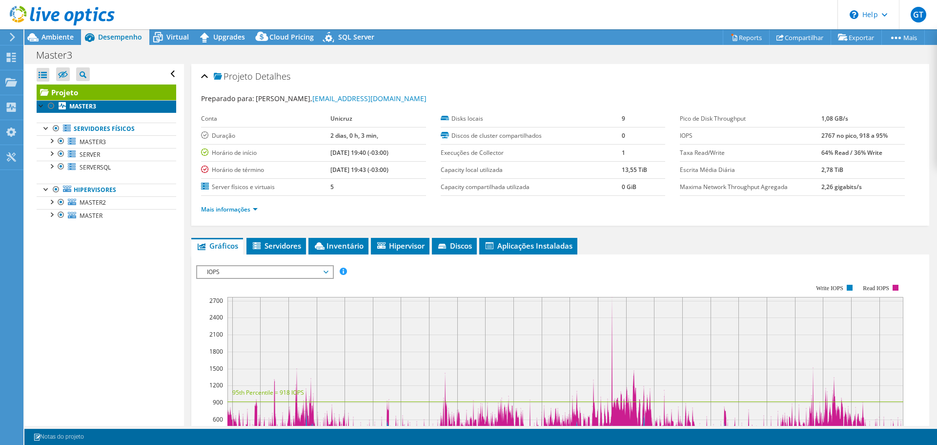
click at [76, 105] on b "MASTER3" at bounding box center [82, 106] width 27 height 8
